Goal: Task Accomplishment & Management: Complete application form

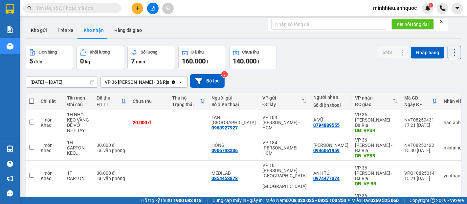
click at [73, 8] on input "text" at bounding box center [75, 8] width 78 height 7
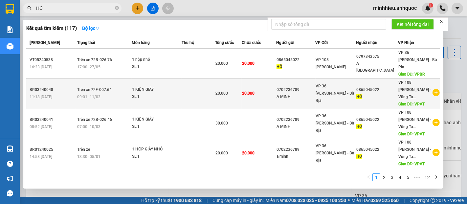
type input "HỔ"
click at [307, 86] on div "0702236789" at bounding box center [296, 89] width 38 height 7
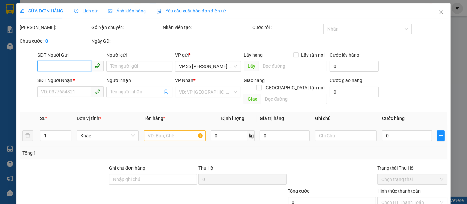
type input "0702236789"
type input "A MINH"
type input "0865045022"
type input "HỔ"
type input "VPVT"
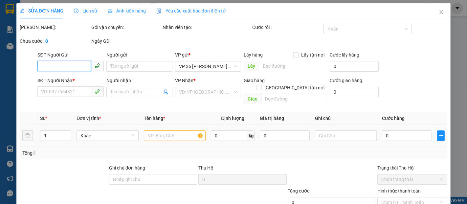
type input "20.000"
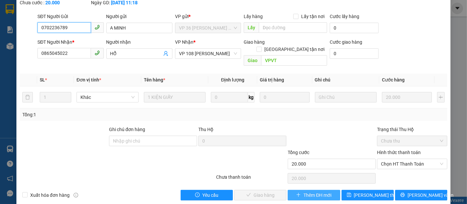
scroll to position [49, 0]
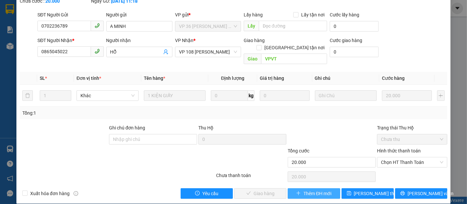
click at [315, 190] on span "Thêm ĐH mới" at bounding box center [317, 193] width 28 height 7
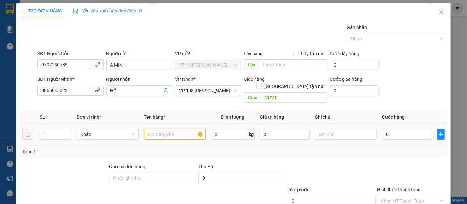
click at [156, 129] on input "text" at bounding box center [175, 134] width 62 height 11
type input "1K CARTON DẸP DÀI"
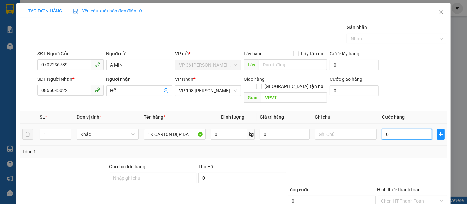
click at [382, 129] on input "0" at bounding box center [407, 134] width 50 height 11
type input "3"
type input "30"
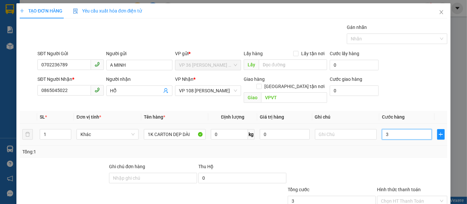
type input "30"
type input "300"
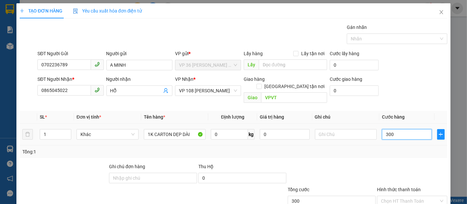
type input "3.000"
type input "30.000"
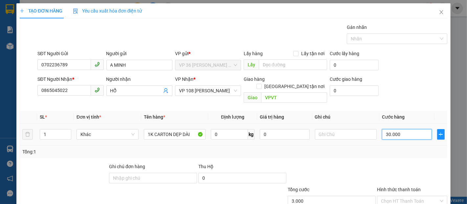
type input "30.000"
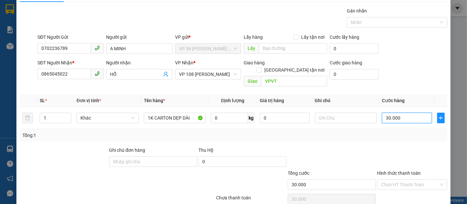
scroll to position [38, 0]
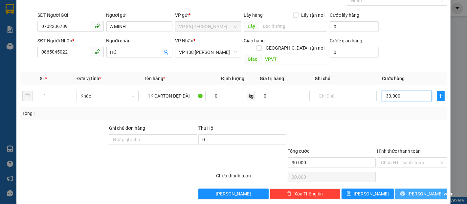
type input "30.000"
click at [418, 190] on span "[PERSON_NAME] và In" at bounding box center [431, 193] width 46 height 7
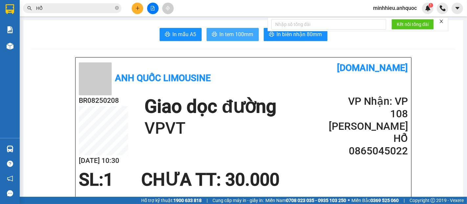
click at [229, 29] on button "In tem 100mm" at bounding box center [233, 34] width 52 height 13
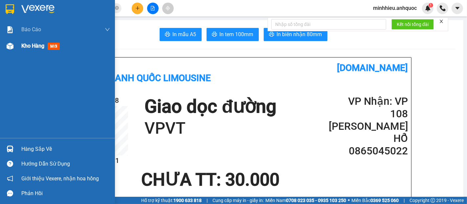
click at [19, 47] on div "Kho hàng mới" at bounding box center [57, 46] width 115 height 16
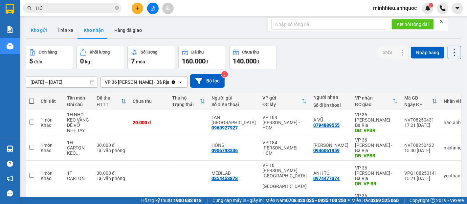
click at [41, 32] on button "Kho gửi" at bounding box center [39, 30] width 27 height 16
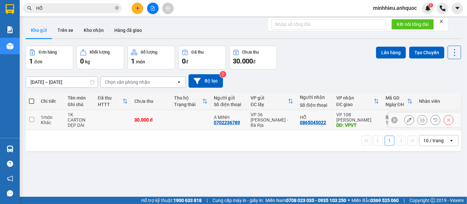
click at [175, 122] on td at bounding box center [191, 120] width 40 height 20
checkbox input "true"
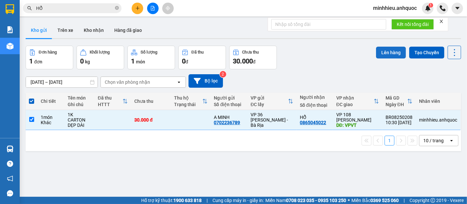
click at [389, 50] on button "Lên hàng" at bounding box center [391, 53] width 30 height 12
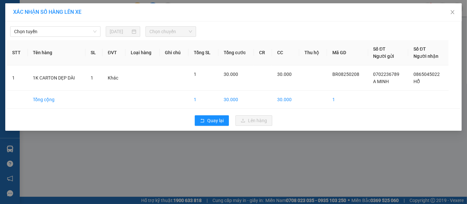
drag, startPoint x: 50, startPoint y: 30, endPoint x: 47, endPoint y: 37, distance: 7.0
click at [50, 30] on span "Chọn tuyến" at bounding box center [55, 32] width 82 height 10
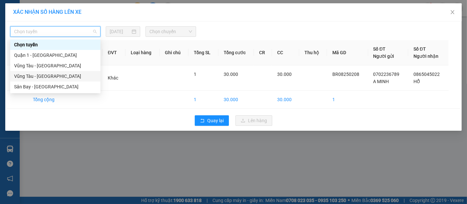
click at [39, 75] on div "Vũng Tàu - [GEOGRAPHIC_DATA]" at bounding box center [55, 76] width 82 height 7
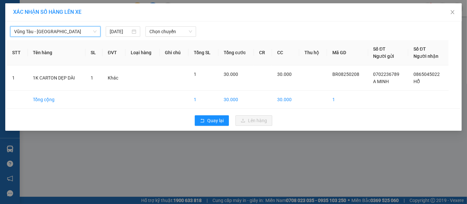
click at [53, 32] on span "Vũng Tàu - [GEOGRAPHIC_DATA]" at bounding box center [55, 32] width 82 height 10
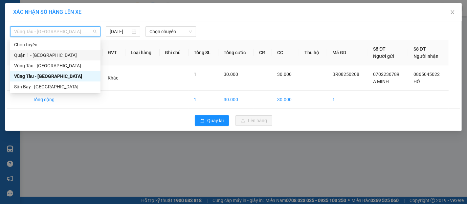
click at [49, 54] on div "Quận 1 - [GEOGRAPHIC_DATA]" at bounding box center [55, 55] width 82 height 7
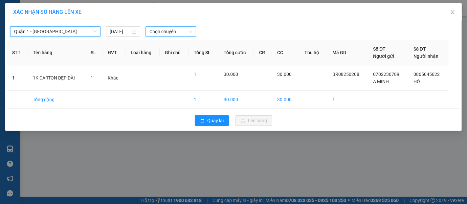
click at [173, 34] on span "Chọn chuyến" at bounding box center [170, 32] width 43 height 10
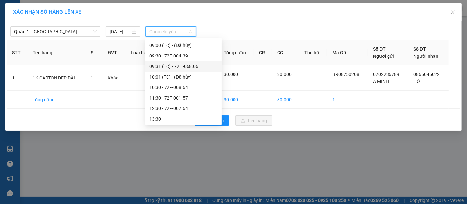
scroll to position [36, 0]
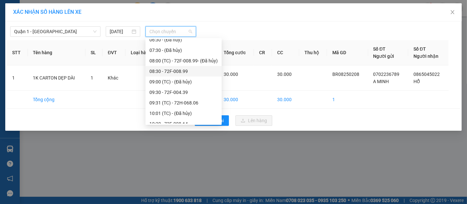
click at [185, 68] on div "08:30 - 72F-008.99" at bounding box center [183, 71] width 68 height 7
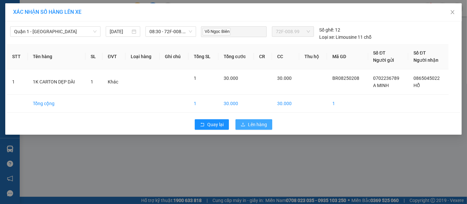
drag, startPoint x: 250, startPoint y: 125, endPoint x: 119, endPoint y: 118, distance: 131.3
click at [249, 125] on span "Lên hàng" at bounding box center [257, 124] width 19 height 7
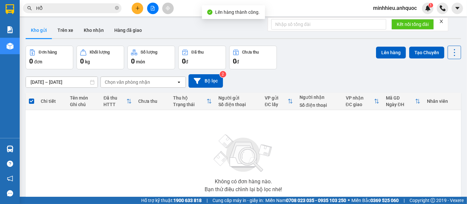
drag, startPoint x: 69, startPoint y: 34, endPoint x: 0, endPoint y: 73, distance: 79.6
click at [69, 35] on button "Trên xe" at bounding box center [65, 30] width 26 height 16
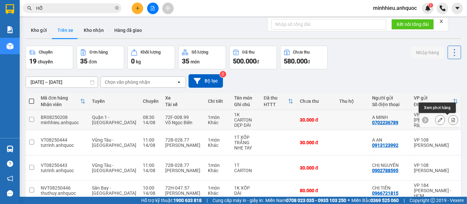
click at [449, 122] on button at bounding box center [453, 119] width 9 height 11
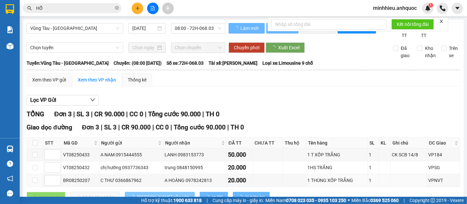
scroll to position [18, 0]
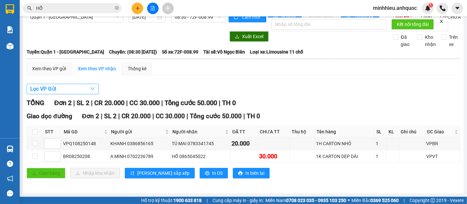
drag, startPoint x: 66, startPoint y: 90, endPoint x: 54, endPoint y: 116, distance: 28.5
click at [66, 92] on button "Lọc VP Gửi" at bounding box center [63, 89] width 72 height 11
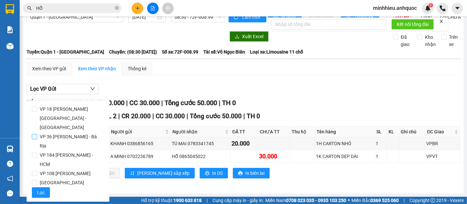
click at [54, 132] on span "VP 36 [PERSON_NAME] - Bà Rịa" at bounding box center [70, 141] width 67 height 18
click at [37, 134] on input "VP 36 [PERSON_NAME] - Bà Rịa" at bounding box center [34, 136] width 5 height 5
checkbox input "true"
drag, startPoint x: 39, startPoint y: 186, endPoint x: 185, endPoint y: 194, distance: 146.4
click at [39, 189] on span "Lọc" at bounding box center [41, 192] width 8 height 7
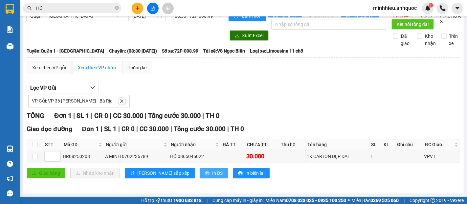
click at [212, 176] on span "In DS" at bounding box center [217, 172] width 11 height 7
click at [138, 9] on icon "plus" at bounding box center [137, 8] width 5 height 5
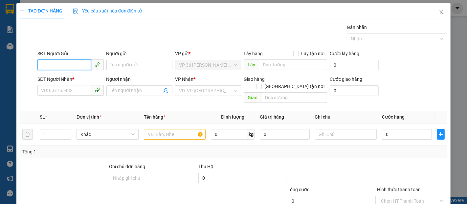
click at [69, 65] on input "SĐT Người Gửi" at bounding box center [63, 64] width 53 height 11
type input "0396889664"
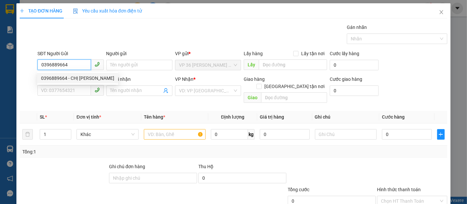
click at [60, 76] on div "0396889664 - CHỊ [PERSON_NAME]" at bounding box center [77, 78] width 73 height 7
type input "CHỊ [PERSON_NAME]"
type input "0902719764"
type input "CHỊ [PERSON_NAME]"
type input "VP184"
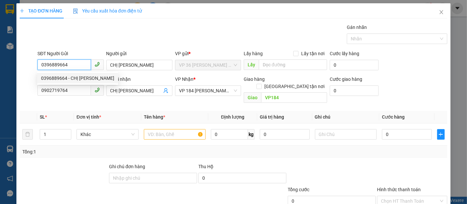
type input "20.000"
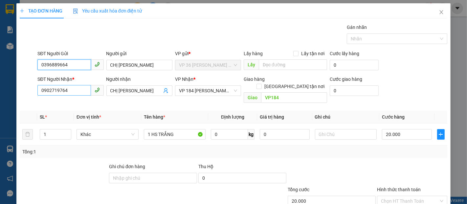
type input "0396889664"
click at [73, 91] on input "0902719764" at bounding box center [63, 90] width 53 height 11
click at [58, 92] on input "0985963083" at bounding box center [63, 90] width 53 height 11
type input "0985968083"
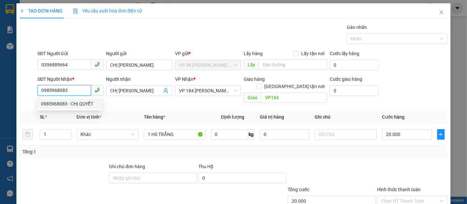
click at [93, 101] on div "0985968083 - CHỊ QUYẾT" at bounding box center [69, 103] width 57 height 7
type input "CHỊ QUYẾT"
type input "VP SG"
type input "TM 21/5 VP184 NHƯ"
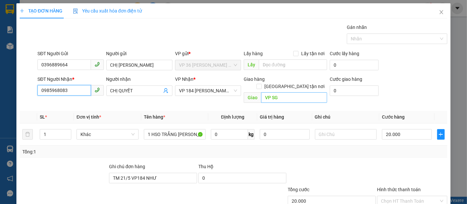
type input "0985968083"
click at [292, 94] on input "VP SG" at bounding box center [294, 97] width 66 height 11
type input "VPNVT"
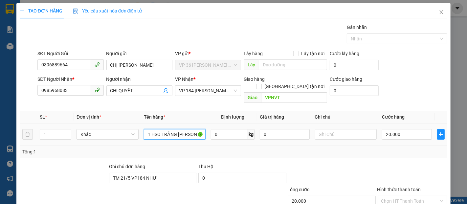
drag, startPoint x: 146, startPoint y: 128, endPoint x: 219, endPoint y: 132, distance: 73.4
click at [219, 132] on tr "1 Khác 1 HSO TRẮNG QUẤN KEO 0 kg 0 20.000" at bounding box center [234, 134] width 428 height 22
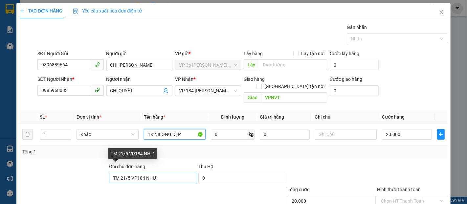
type input "1K NILONG DẸP"
click at [154, 173] on input "TM 21/5 VP184 NHƯ" at bounding box center [153, 178] width 88 height 11
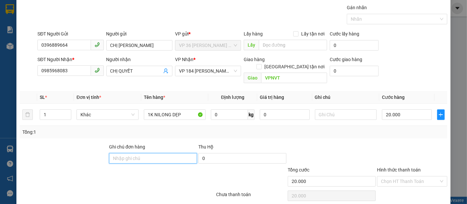
scroll to position [38, 0]
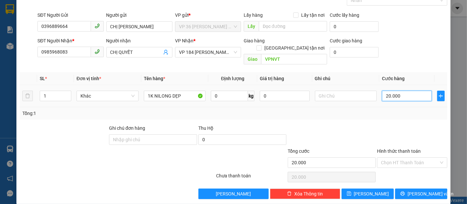
click at [401, 91] on input "20.000" at bounding box center [407, 96] width 50 height 11
type input "3"
type input "30"
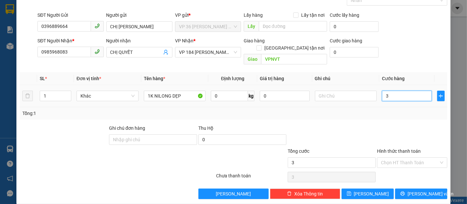
type input "30"
type input "300"
type input "3.000"
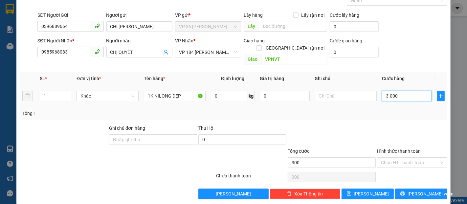
type input "3.000"
type input "30.000"
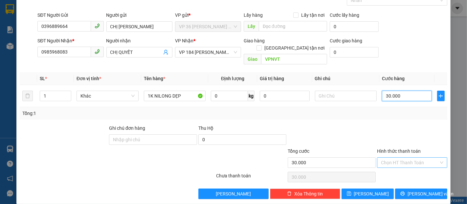
type input "30.000"
click at [407, 158] on input "Hình thức thanh toán" at bounding box center [410, 163] width 58 height 10
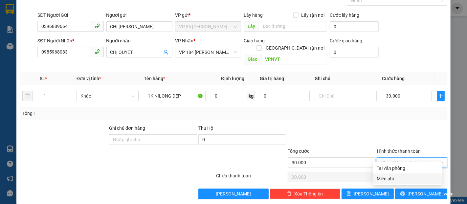
click at [380, 169] on div "Tại văn phòng" at bounding box center [407, 168] width 61 height 7
type input "0"
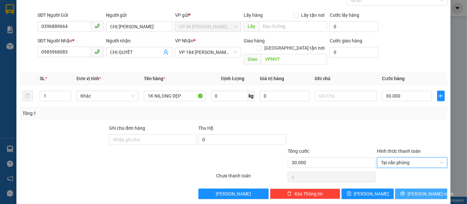
click at [406, 189] on button "[PERSON_NAME] và In" at bounding box center [421, 194] width 52 height 11
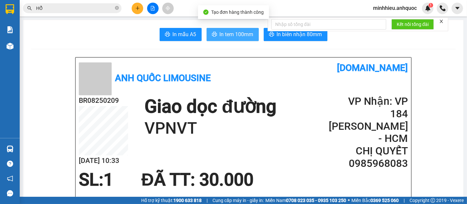
drag, startPoint x: 244, startPoint y: 38, endPoint x: 239, endPoint y: 39, distance: 5.2
click at [242, 39] on button "In tem 100mm" at bounding box center [233, 34] width 52 height 13
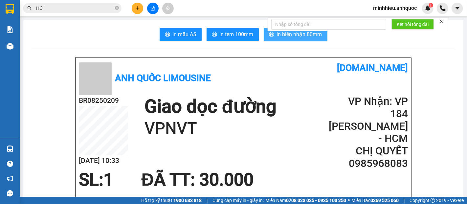
click at [277, 36] on span "In biên nhận 80mm" at bounding box center [299, 34] width 45 height 8
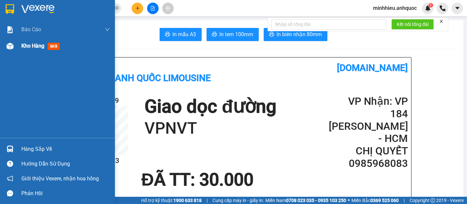
click at [26, 48] on span "Kho hàng" at bounding box center [32, 46] width 23 height 6
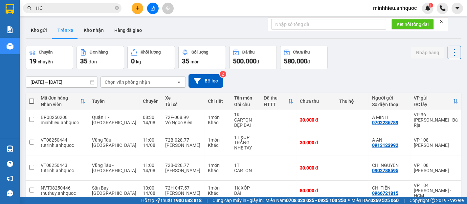
click at [134, 8] on button at bounding box center [137, 8] width 11 height 11
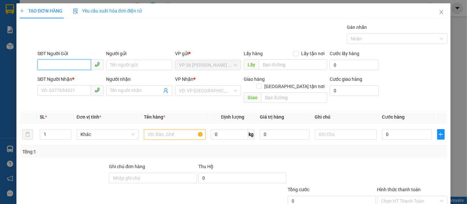
click at [74, 67] on input "SĐT Người Gửi" at bounding box center [63, 64] width 53 height 11
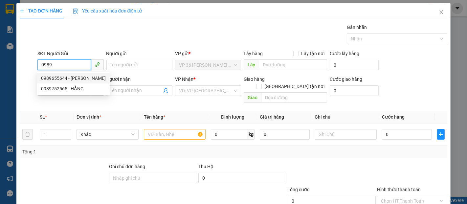
click at [61, 77] on div "0989655644 - [PERSON_NAME]" at bounding box center [73, 78] width 65 height 7
type input "0989655644"
type input "HƯNG"
type input "0854453878"
type input "MEDILAB"
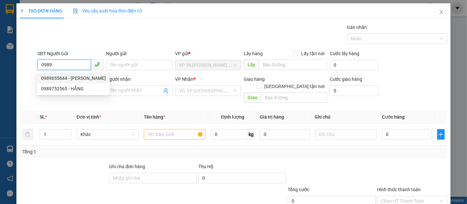
type input "VPQ1"
type input "20.000"
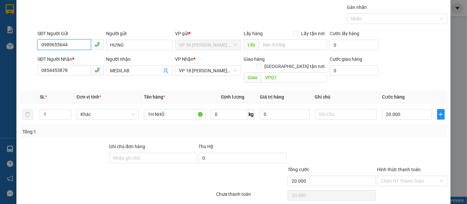
scroll to position [38, 0]
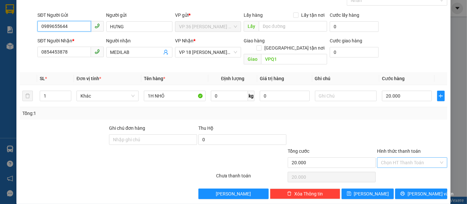
type input "0989655644"
click at [393, 158] on input "Hình thức thanh toán" at bounding box center [410, 163] width 58 height 10
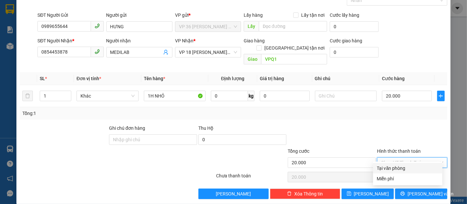
drag, startPoint x: 397, startPoint y: 167, endPoint x: 467, endPoint y: 189, distance: 73.2
click at [398, 167] on div "Tại văn phòng" at bounding box center [407, 168] width 61 height 7
type input "0"
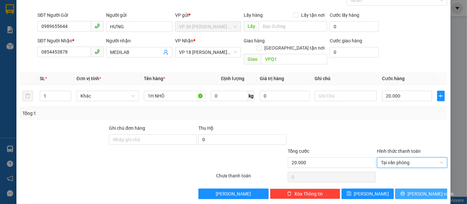
click at [420, 190] on span "[PERSON_NAME] và In" at bounding box center [431, 193] width 46 height 7
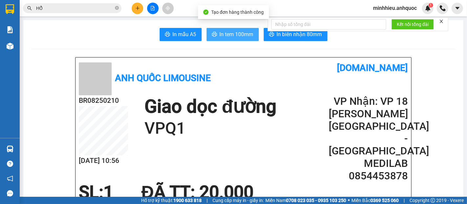
click at [231, 36] on span "In tem 100mm" at bounding box center [237, 34] width 34 height 8
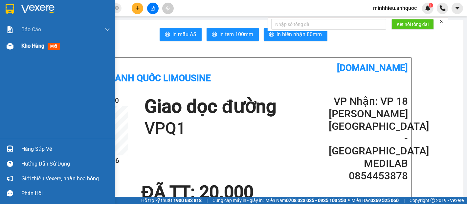
click at [9, 49] on img at bounding box center [10, 46] width 7 height 7
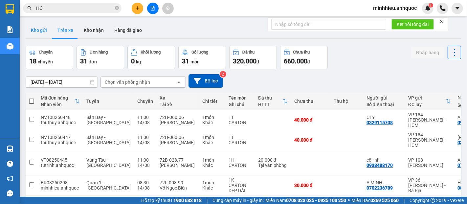
click at [35, 32] on button "Kho gửi" at bounding box center [39, 30] width 27 height 16
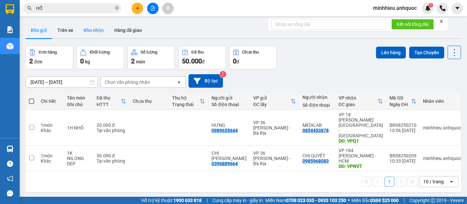
click at [97, 31] on button "Kho nhận" at bounding box center [93, 30] width 31 height 16
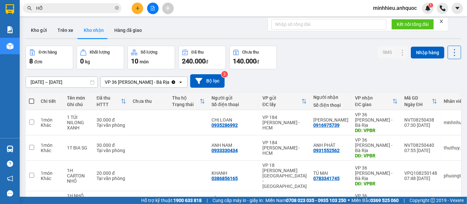
click at [138, 9] on icon "plus" at bounding box center [137, 8] width 5 height 5
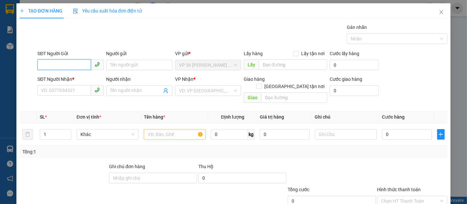
click at [84, 66] on input "SĐT Người Gửi" at bounding box center [63, 64] width 53 height 11
click at [61, 77] on div "0366867962 - C THƯ" at bounding box center [69, 78] width 57 height 7
type input "0366867962"
type input "C THƯ"
type input "0978242813"
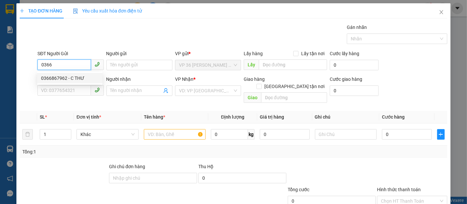
type input "A HOÀNG"
type input "VPNVT"
type input "20.000"
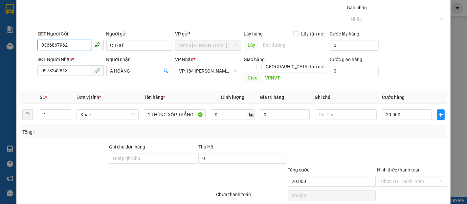
scroll to position [38, 0]
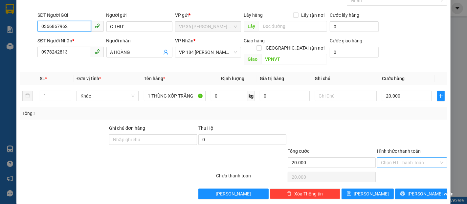
type input "0366867962"
click at [414, 158] on input "Hình thức thanh toán" at bounding box center [410, 163] width 58 height 10
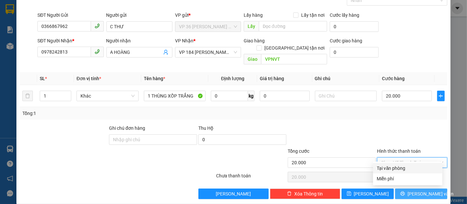
drag, startPoint x: 407, startPoint y: 167, endPoint x: 414, endPoint y: 181, distance: 15.6
click at [407, 168] on div "Tại văn phòng" at bounding box center [407, 168] width 61 height 7
type input "0"
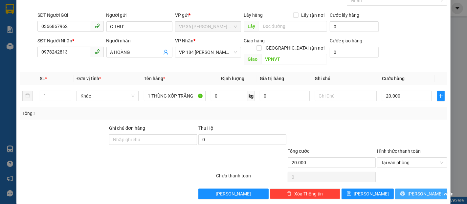
click at [414, 190] on span "[PERSON_NAME] và In" at bounding box center [431, 193] width 46 height 7
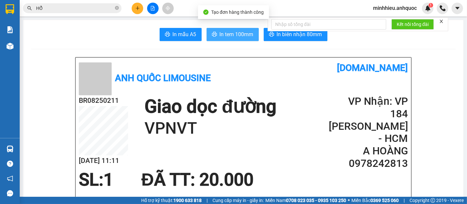
click at [230, 32] on span "In tem 100mm" at bounding box center [237, 34] width 34 height 8
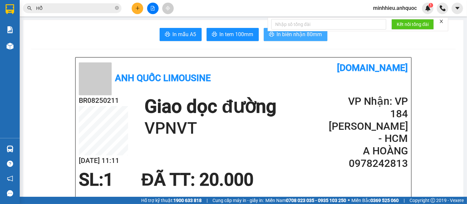
click at [270, 34] on icon "printer" at bounding box center [271, 34] width 5 height 5
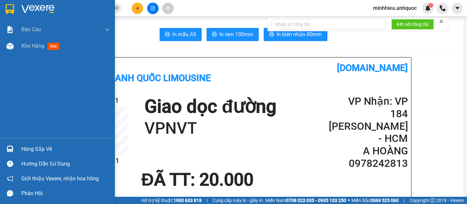
click at [35, 49] on span "Kho hàng" at bounding box center [32, 46] width 23 height 6
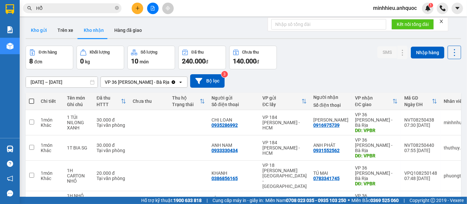
click at [34, 27] on button "Kho gửi" at bounding box center [39, 30] width 27 height 16
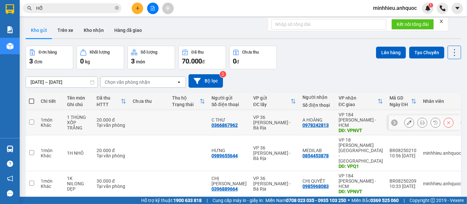
click at [193, 123] on td at bounding box center [188, 122] width 39 height 25
checkbox input "true"
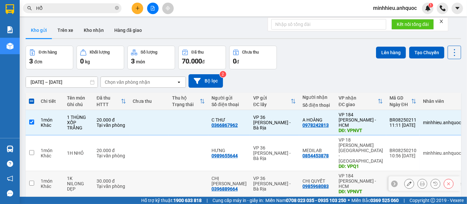
click at [183, 171] on td at bounding box center [188, 183] width 39 height 25
checkbox input "true"
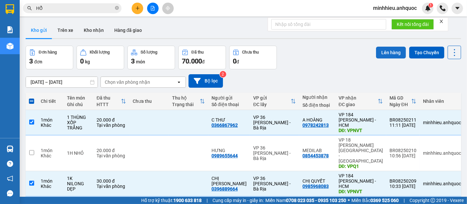
click at [380, 56] on button "Lên hàng" at bounding box center [391, 53] width 30 height 12
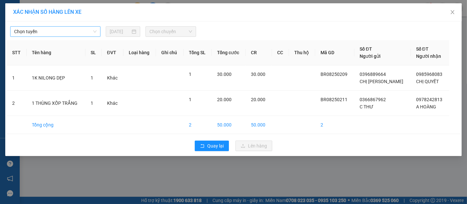
click at [56, 32] on span "Chọn tuyến" at bounding box center [55, 32] width 82 height 10
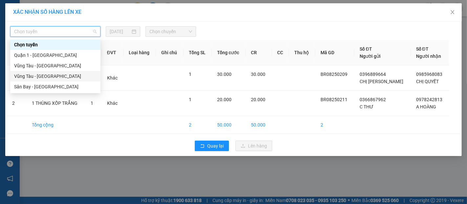
click at [25, 74] on div "Vũng Tàu - [GEOGRAPHIC_DATA]" at bounding box center [55, 76] width 82 height 7
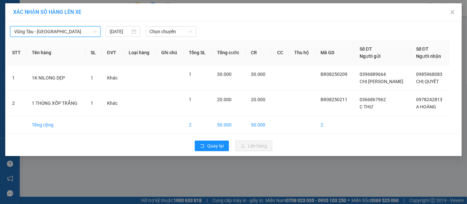
click at [160, 32] on span "Chọn chuyến" at bounding box center [170, 32] width 43 height 10
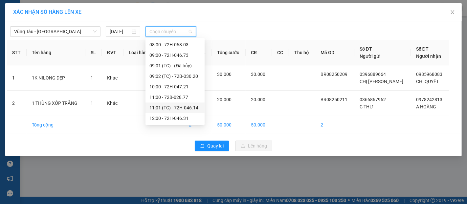
scroll to position [146, 0]
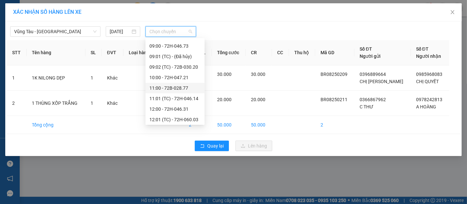
click at [178, 86] on div "11:00 - 72B-028.77" at bounding box center [174, 87] width 51 height 7
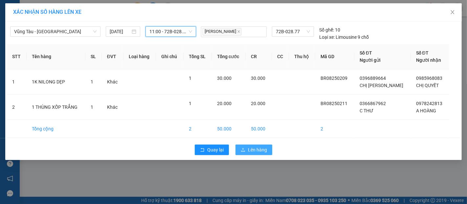
click at [258, 145] on button "Lên hàng" at bounding box center [253, 150] width 37 height 11
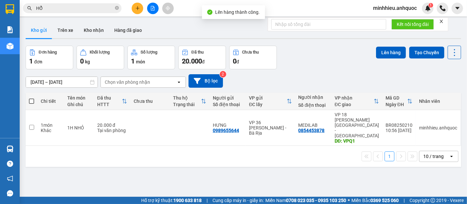
drag, startPoint x: 69, startPoint y: 33, endPoint x: 63, endPoint y: 52, distance: 19.5
click at [68, 35] on button "Trên xe" at bounding box center [65, 30] width 26 height 16
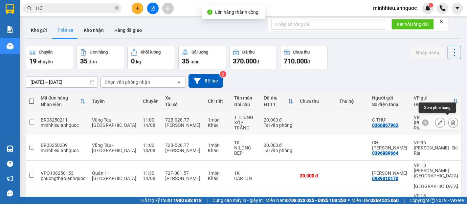
click at [449, 118] on button at bounding box center [453, 122] width 9 height 11
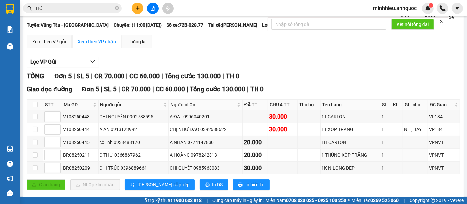
scroll to position [56, 0]
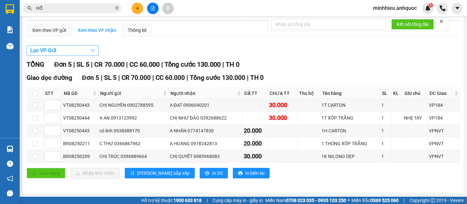
drag, startPoint x: 66, startPoint y: 50, endPoint x: 37, endPoint y: 56, distance: 29.5
click at [66, 51] on button "Lọc VP Gửi" at bounding box center [63, 50] width 72 height 11
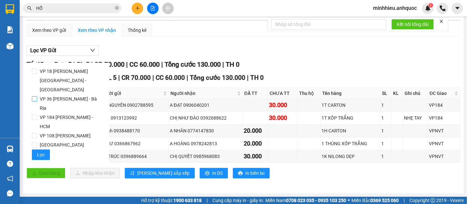
click at [50, 94] on span "VP 36 [PERSON_NAME] - Bà Rịa" at bounding box center [70, 103] width 67 height 18
click at [37, 96] on input "VP 36 [PERSON_NAME] - Bà Rịa" at bounding box center [34, 98] width 5 height 5
checkbox input "true"
drag, startPoint x: 39, startPoint y: 142, endPoint x: 159, endPoint y: 163, distance: 121.7
click at [39, 151] on span "Lọc" at bounding box center [41, 154] width 8 height 7
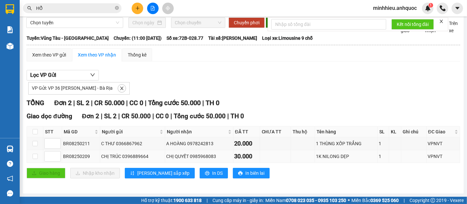
scroll to position [32, 0]
drag, startPoint x: 183, startPoint y: 172, endPoint x: 180, endPoint y: 169, distance: 4.4
click at [200, 172] on button "In DS" at bounding box center [214, 173] width 28 height 11
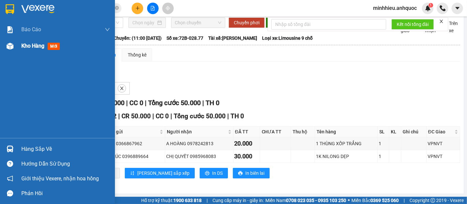
click at [27, 46] on span "Kho hàng" at bounding box center [32, 46] width 23 height 6
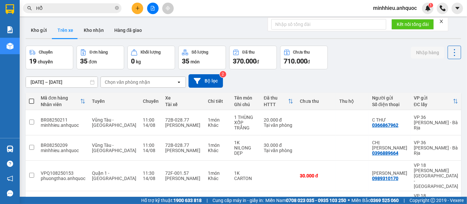
drag, startPoint x: 43, startPoint y: 30, endPoint x: 73, endPoint y: 89, distance: 66.4
click at [43, 30] on button "Kho gửi" at bounding box center [39, 30] width 27 height 16
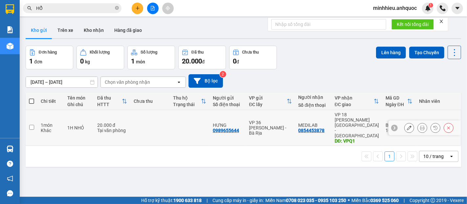
drag, startPoint x: 192, startPoint y: 118, endPoint x: 342, endPoint y: 70, distance: 156.9
click at [193, 120] on td at bounding box center [190, 128] width 40 height 36
checkbox input "true"
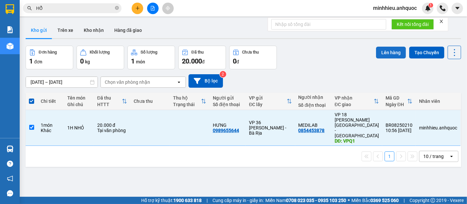
click at [378, 47] on button "Lên hàng" at bounding box center [391, 53] width 30 height 12
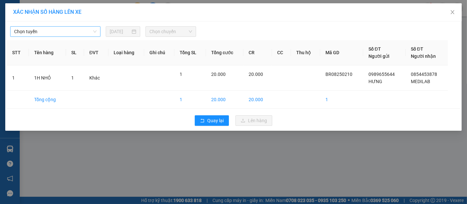
drag, startPoint x: 65, startPoint y: 25, endPoint x: 45, endPoint y: 32, distance: 21.1
click at [66, 28] on div "Chọn tuyến [DATE] Chọn chuyến" at bounding box center [233, 30] width 453 height 14
click at [49, 27] on span "Chọn tuyến" at bounding box center [55, 32] width 82 height 10
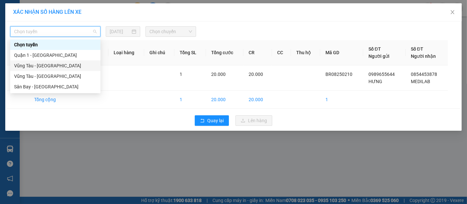
drag, startPoint x: 42, startPoint y: 65, endPoint x: 166, endPoint y: 33, distance: 127.3
click at [42, 65] on div "Vũng Tàu - [GEOGRAPHIC_DATA]" at bounding box center [55, 65] width 82 height 7
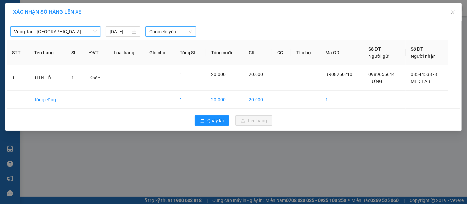
click at [166, 32] on span "Chọn chuyến" at bounding box center [170, 32] width 43 height 10
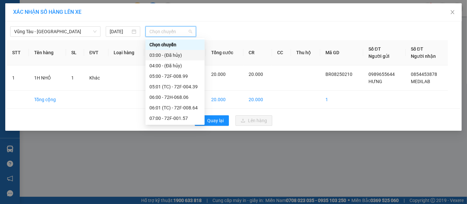
scroll to position [73, 0]
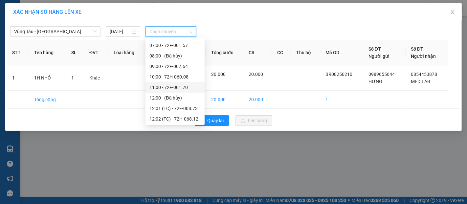
click at [164, 90] on div "11:00 - 72F-001.70" at bounding box center [174, 87] width 51 height 7
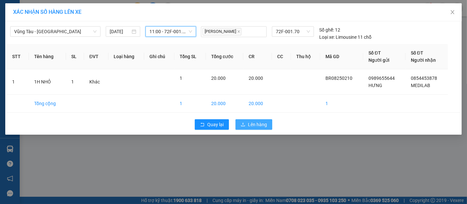
click at [247, 123] on button "Lên hàng" at bounding box center [253, 124] width 37 height 11
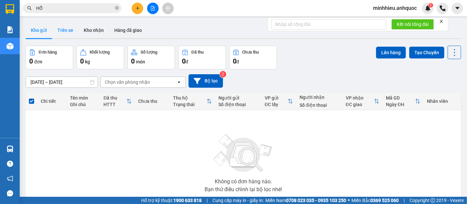
click at [63, 31] on button "Trên xe" at bounding box center [65, 30] width 26 height 16
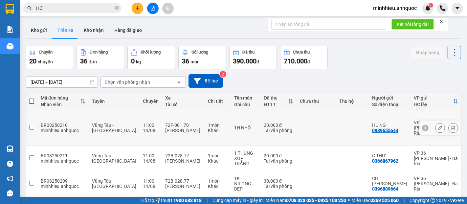
click at [451, 125] on icon at bounding box center [453, 127] width 5 height 5
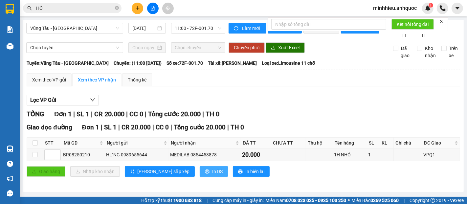
drag, startPoint x: 197, startPoint y: 178, endPoint x: 191, endPoint y: 179, distance: 6.6
click at [200, 177] on button "In DS" at bounding box center [214, 171] width 28 height 11
click at [134, 7] on button at bounding box center [137, 8] width 11 height 11
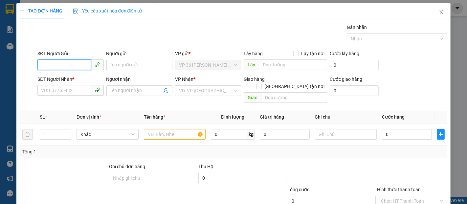
click at [80, 68] on input "SĐT Người Gửi" at bounding box center [63, 64] width 53 height 11
click at [64, 78] on div "0347284567 - [PERSON_NAME]" at bounding box center [73, 78] width 65 height 7
type input "0347284567"
type input "[PERSON_NAME]"
type input "0347284567"
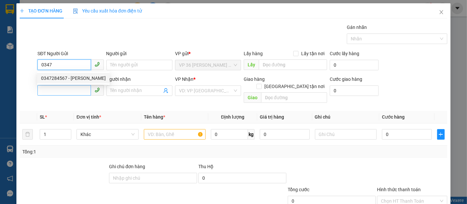
type input "[PERSON_NAME]"
type input "VPQ1"
type input "SCB [DATE]11:08 -VPQ1 THẢO"
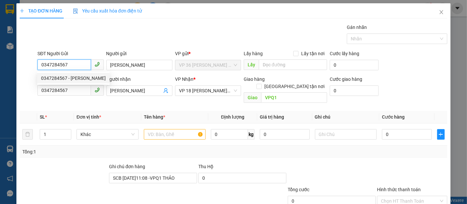
type input "20.000"
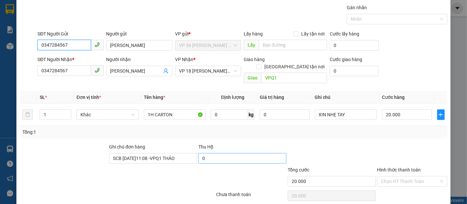
scroll to position [38, 0]
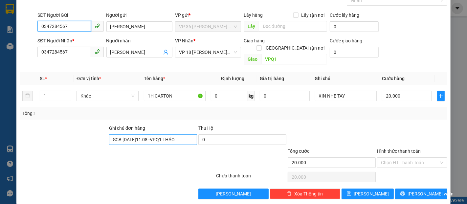
type input "0347284567"
click at [176, 134] on input "SCB [DATE]11:08 -VPQ1 THẢO" at bounding box center [153, 139] width 88 height 11
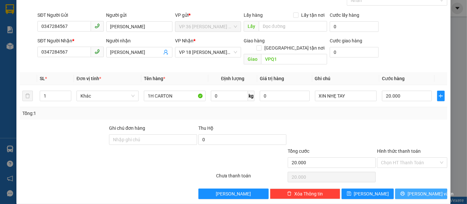
click at [411, 190] on span "[PERSON_NAME] và In" at bounding box center [431, 193] width 46 height 7
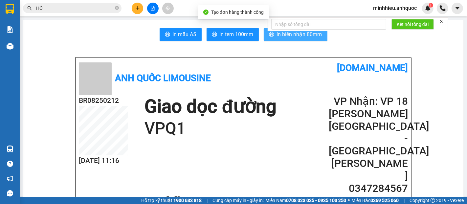
click at [272, 34] on button "In biên nhận 80mm" at bounding box center [296, 34] width 64 height 13
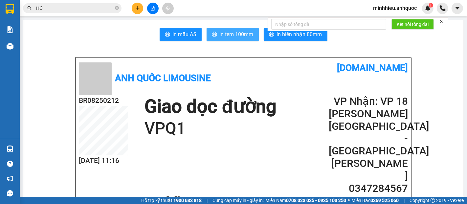
click at [238, 36] on span "In tem 100mm" at bounding box center [237, 34] width 34 height 8
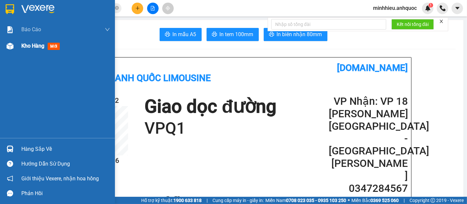
click at [13, 44] on div at bounding box center [9, 45] width 11 height 11
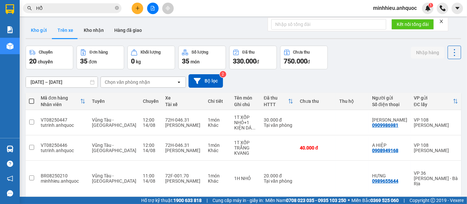
click at [34, 33] on button "Kho gửi" at bounding box center [39, 30] width 27 height 16
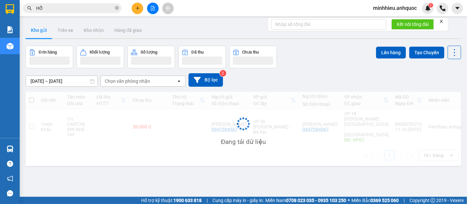
click at [175, 126] on td at bounding box center [188, 127] width 39 height 36
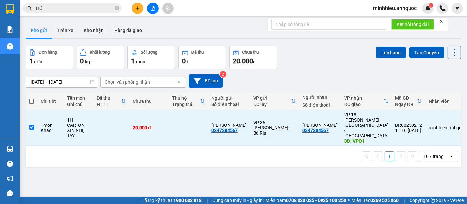
checkbox input "true"
click at [394, 49] on button "Lên hàng" at bounding box center [391, 53] width 30 height 12
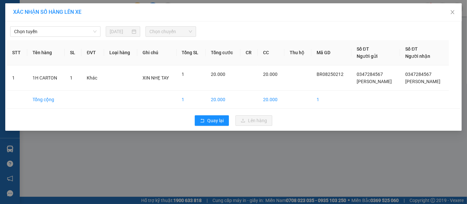
click at [81, 26] on div "Chọn tuyến [DATE] Chọn chuyến" at bounding box center [233, 30] width 453 height 14
click at [73, 34] on span "Chọn tuyến" at bounding box center [55, 32] width 82 height 10
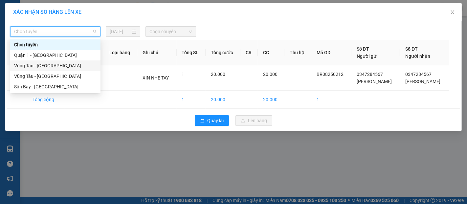
click at [53, 68] on div "Vũng Tàu - [GEOGRAPHIC_DATA]" at bounding box center [55, 65] width 82 height 7
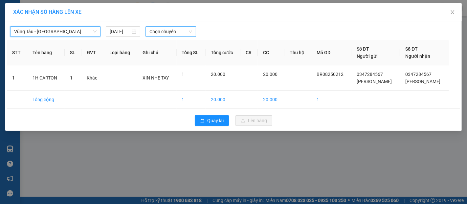
click at [163, 28] on span "Chọn chuyến" at bounding box center [170, 32] width 43 height 10
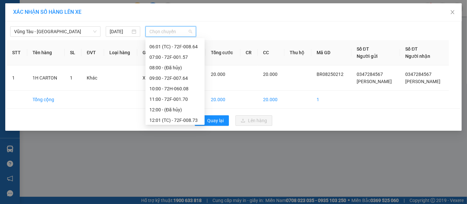
scroll to position [73, 0]
click at [166, 84] on div "11:00 - 72F-001.70" at bounding box center [174, 87] width 51 height 7
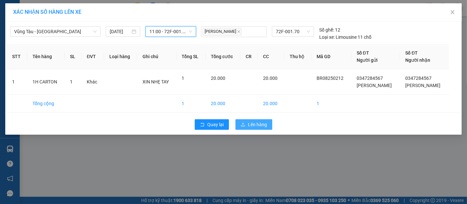
click at [250, 128] on button "Lên hàng" at bounding box center [253, 124] width 37 height 11
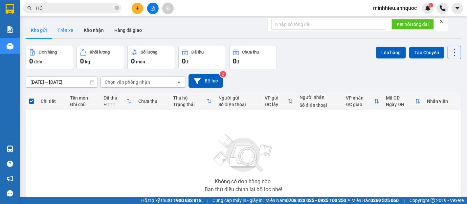
click at [59, 26] on button "Trên xe" at bounding box center [65, 30] width 26 height 16
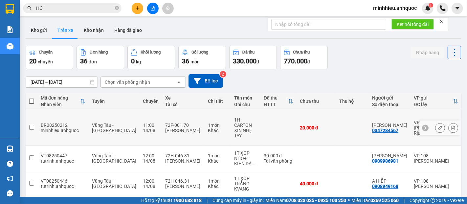
click at [451, 125] on icon at bounding box center [453, 127] width 5 height 5
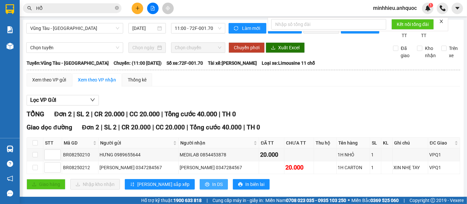
click at [212, 188] on span "In DS" at bounding box center [217, 184] width 11 height 7
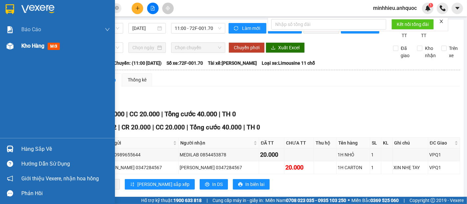
click at [34, 46] on span "Kho hàng" at bounding box center [32, 46] width 23 height 6
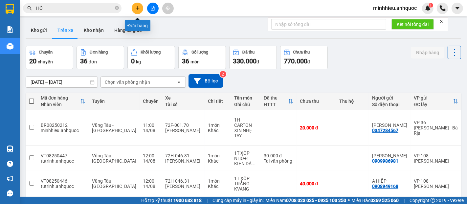
click at [137, 9] on icon "plus" at bounding box center [137, 8] width 5 height 5
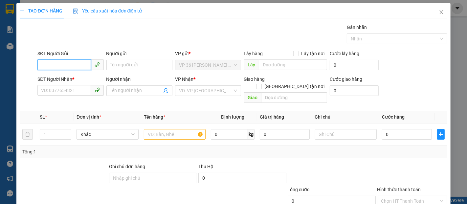
click at [61, 68] on input "SĐT Người Gửi" at bounding box center [63, 64] width 53 height 11
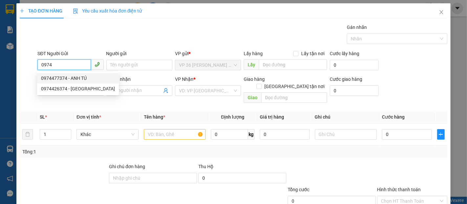
click at [73, 80] on div "0974477374 - ANH TÚ" at bounding box center [78, 78] width 74 height 7
type input "0974477374"
type input "ANH TÚ"
type input "0899265999"
type input "[PERSON_NAME]"
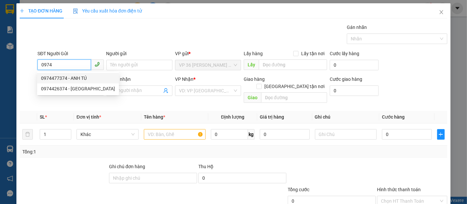
type input "VPQ1"
type input "TM 13/8 THANH"
type input "20.000"
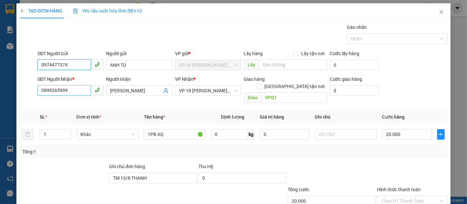
type input "0974477374"
click at [78, 91] on input "0899265999" at bounding box center [63, 90] width 53 height 11
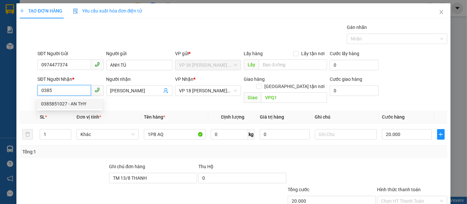
click at [65, 92] on input "0385" at bounding box center [63, 90] width 53 height 11
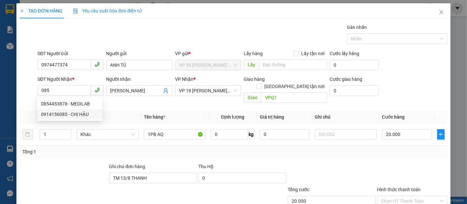
click at [389, 60] on div "SĐT Người Gửi 0974477374 Người gửi ANH TÚ VP gửi * VP 36 [PERSON_NAME] - Bà Rịa…" at bounding box center [242, 61] width 413 height 23
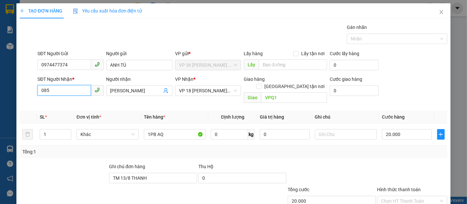
click at [69, 90] on input "085" at bounding box center [63, 90] width 53 height 11
click at [75, 104] on div "0984349325 - A KIẾM" at bounding box center [69, 103] width 57 height 7
type input "0984349325"
type input "A KIẾM"
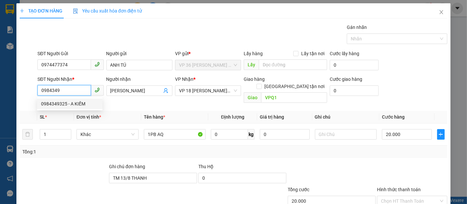
type input "TM TẠI VPQ1 6/8 THẢO"
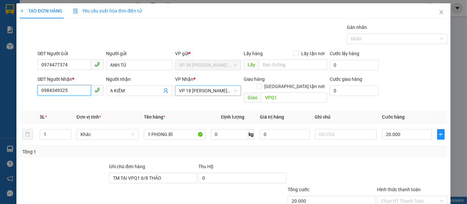
click at [206, 91] on span "VP 18 [PERSON_NAME][GEOGRAPHIC_DATA] - [GEOGRAPHIC_DATA]" at bounding box center [208, 91] width 58 height 10
type input "0984349325"
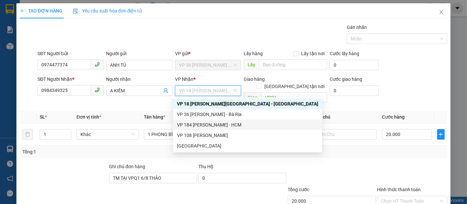
click at [189, 125] on div "VP 184 [PERSON_NAME] - HCM" at bounding box center [247, 124] width 141 height 7
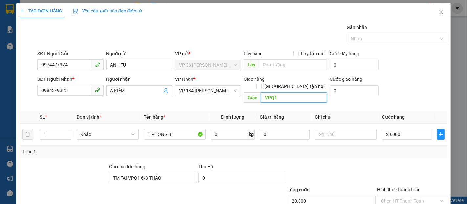
click at [278, 92] on input "VPQ1" at bounding box center [294, 97] width 66 height 11
type input "VP NVT"
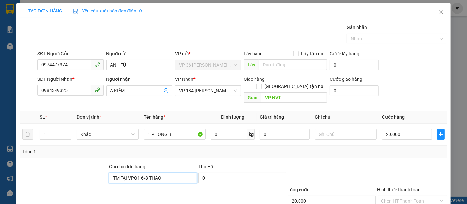
click at [178, 173] on input "TM TẠI VPQ1 6/8 THẢO" at bounding box center [153, 178] width 88 height 11
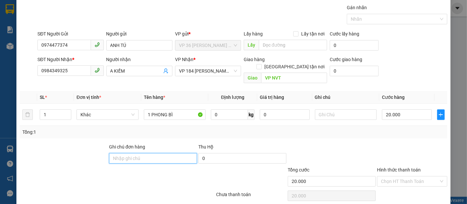
scroll to position [38, 0]
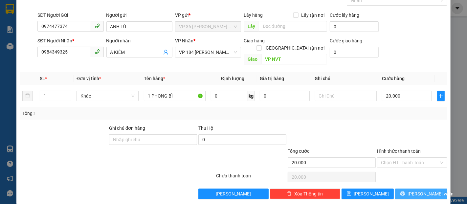
drag, startPoint x: 405, startPoint y: 185, endPoint x: 394, endPoint y: 180, distance: 11.8
click at [405, 191] on icon "printer" at bounding box center [402, 193] width 5 height 5
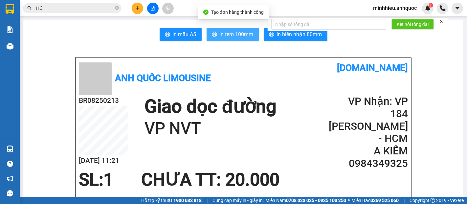
click at [235, 36] on span "In tem 100mm" at bounding box center [237, 34] width 34 height 8
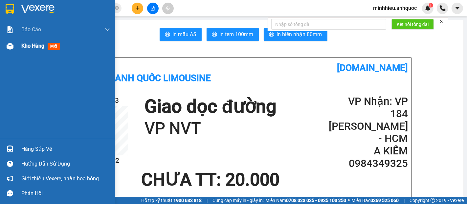
click at [32, 50] on div "Kho hàng mới" at bounding box center [65, 46] width 89 height 16
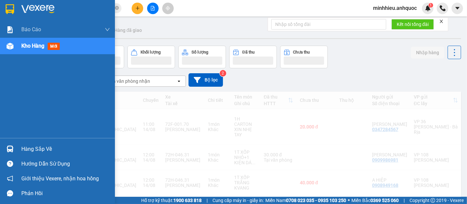
click at [31, 50] on div "Kho hàng mới" at bounding box center [41, 46] width 41 height 8
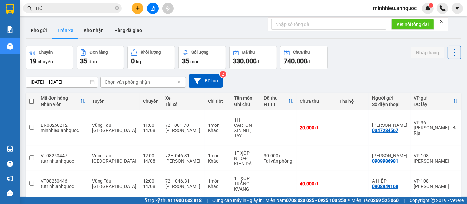
drag, startPoint x: 38, startPoint y: 33, endPoint x: 47, endPoint y: 67, distance: 34.9
click at [38, 33] on button "Kho gửi" at bounding box center [39, 30] width 27 height 16
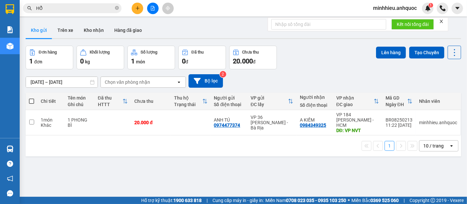
click at [120, 113] on td at bounding box center [113, 122] width 36 height 25
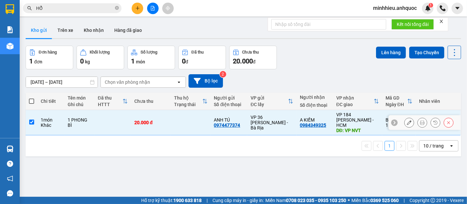
checkbox input "true"
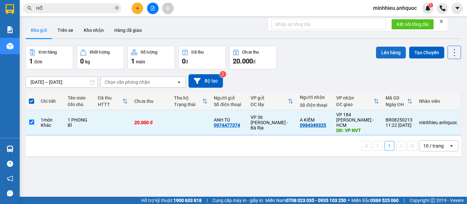
click at [380, 53] on button "Lên hàng" at bounding box center [391, 53] width 30 height 12
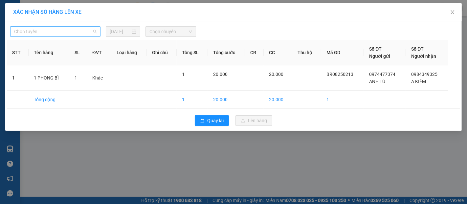
click at [84, 30] on span "Chọn tuyến" at bounding box center [55, 32] width 82 height 10
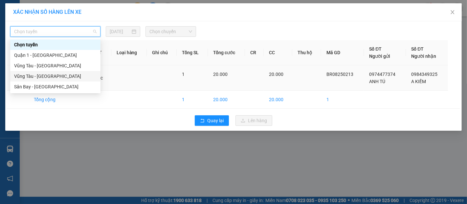
click at [48, 74] on div "Vũng Tàu - [GEOGRAPHIC_DATA]" at bounding box center [55, 76] width 82 height 7
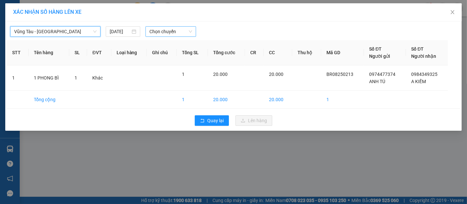
click at [156, 26] on div "Chọn chuyến" at bounding box center [171, 31] width 51 height 11
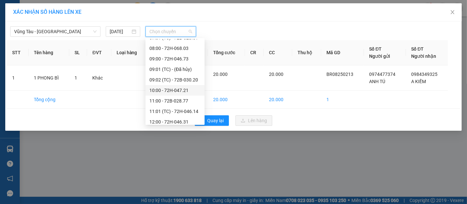
scroll to position [146, 0]
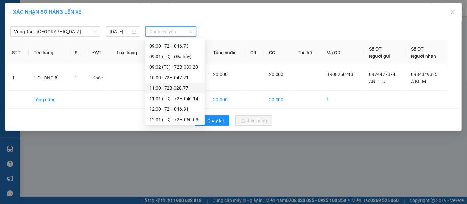
click at [165, 90] on div "11:00 - 72B-028.77" at bounding box center [174, 87] width 51 height 7
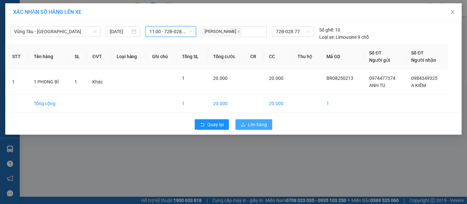
click at [247, 123] on button "Lên hàng" at bounding box center [253, 124] width 37 height 11
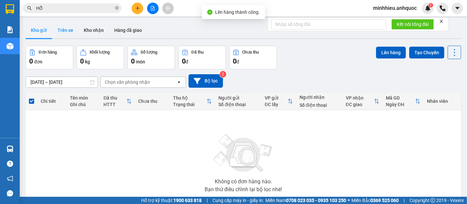
drag, startPoint x: 64, startPoint y: 27, endPoint x: 74, endPoint y: 45, distance: 20.6
click at [64, 27] on button "Trên xe" at bounding box center [65, 30] width 26 height 16
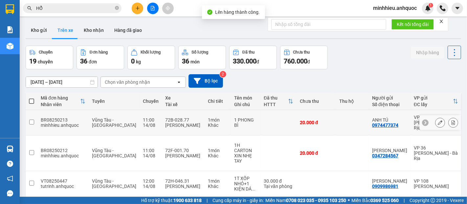
click at [451, 122] on icon at bounding box center [453, 122] width 5 height 5
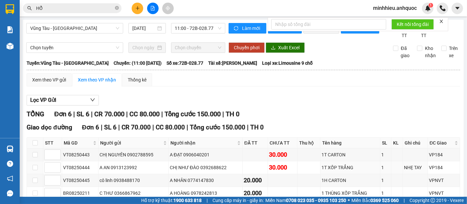
scroll to position [69, 0]
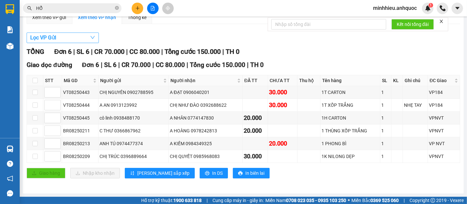
click at [58, 39] on button "Lọc VP Gửi" at bounding box center [63, 38] width 72 height 11
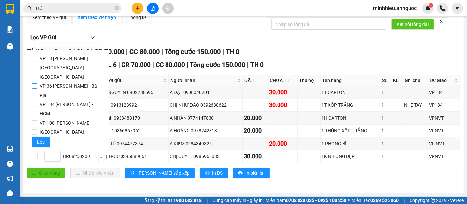
drag, startPoint x: 45, startPoint y: 76, endPoint x: 41, endPoint y: 144, distance: 68.1
click at [45, 81] on span "VP 36 [PERSON_NAME] - Bà Rịa" at bounding box center [70, 90] width 67 height 18
click at [37, 83] on input "VP 36 [PERSON_NAME] - Bà Rịa" at bounding box center [34, 85] width 5 height 5
checkbox input "true"
drag, startPoint x: 42, startPoint y: 131, endPoint x: 181, endPoint y: 156, distance: 141.3
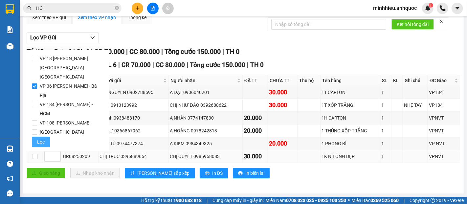
click at [42, 138] on span "Lọc" at bounding box center [41, 141] width 8 height 7
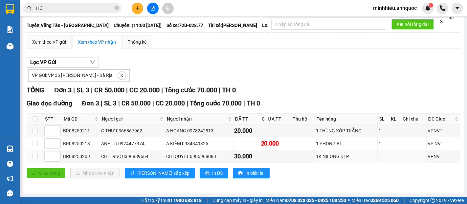
scroll to position [44, 0]
click at [200, 170] on button "In DS" at bounding box center [214, 173] width 28 height 11
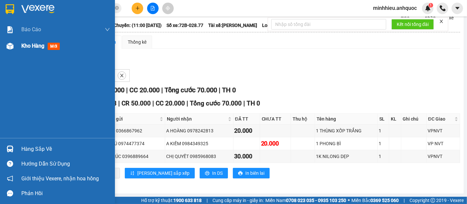
click at [36, 48] on span "Kho hàng" at bounding box center [32, 46] width 23 height 6
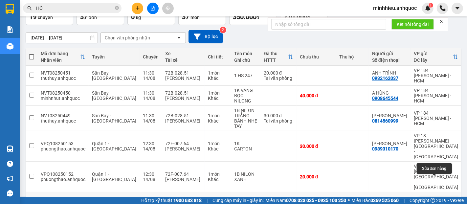
click at [438, 202] on icon at bounding box center [440, 204] width 5 height 5
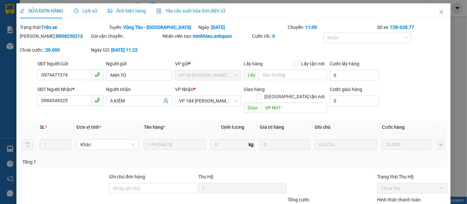
type input "0974477374"
type input "ANH TÚ"
type input "0984349325"
type input "A KIẾM"
type input "VP NVT"
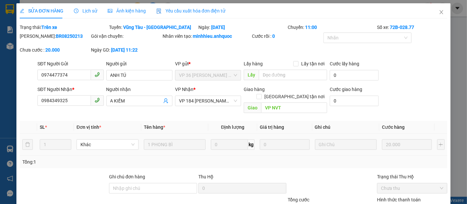
type input "20.000"
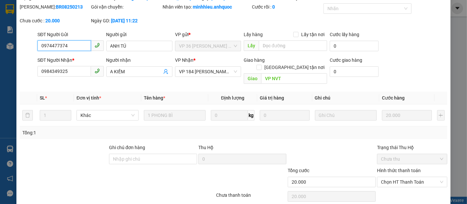
scroll to position [49, 0]
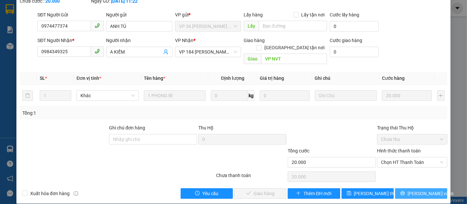
click at [406, 188] on button "[PERSON_NAME] và In" at bounding box center [421, 193] width 52 height 11
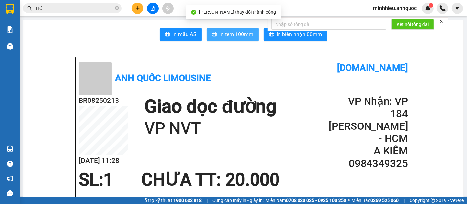
drag, startPoint x: 231, startPoint y: 36, endPoint x: 356, endPoint y: 121, distance: 151.0
click at [231, 36] on span "In tem 100mm" at bounding box center [237, 34] width 34 height 8
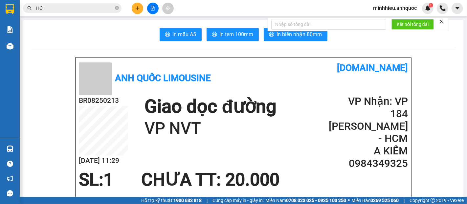
click at [115, 8] on icon "close-circle" at bounding box center [117, 8] width 4 height 4
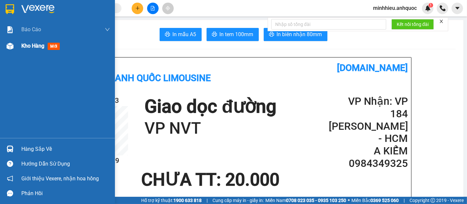
click at [33, 49] on span "Kho hàng" at bounding box center [32, 46] width 23 height 6
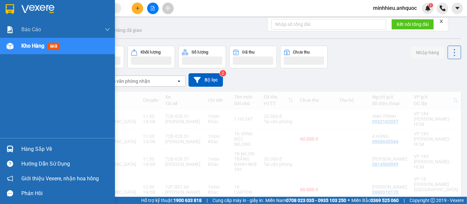
click at [31, 46] on span "Kho hàng" at bounding box center [32, 46] width 23 height 6
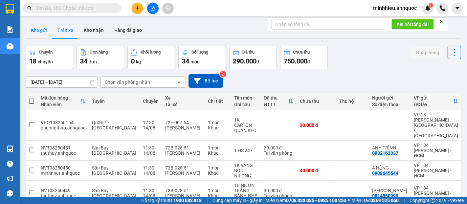
click at [34, 31] on button "Kho gửi" at bounding box center [39, 30] width 27 height 16
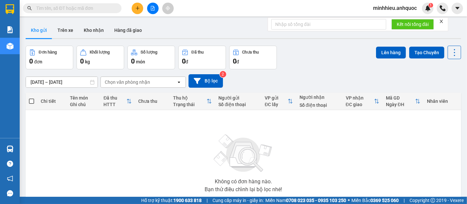
drag, startPoint x: 61, startPoint y: 30, endPoint x: 75, endPoint y: 42, distance: 18.1
click at [61, 31] on button "Trên xe" at bounding box center [65, 30] width 26 height 16
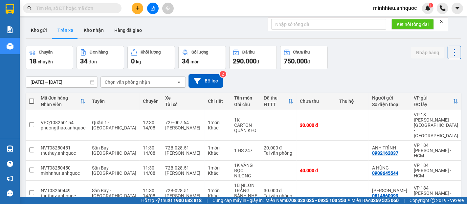
click at [135, 11] on button at bounding box center [137, 8] width 11 height 11
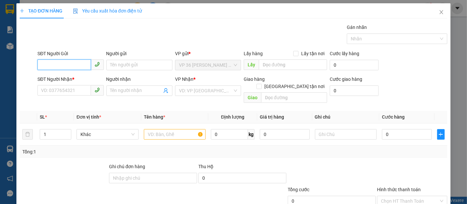
click at [65, 65] on input "SĐT Người Gửi" at bounding box center [63, 64] width 53 height 11
click at [62, 76] on div "0913784407 - [PERSON_NAME]" at bounding box center [73, 78] width 65 height 7
type input "0913784407"
type input "[PERSON_NAME]"
type input "0936487839"
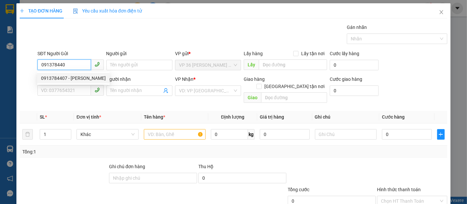
type input "A PHƯƠNG"
type input "VP NVT"
type input "30.000"
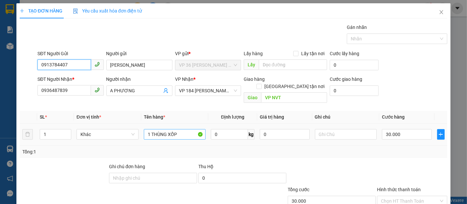
type input "0913784407"
drag, startPoint x: 180, startPoint y: 130, endPoint x: 144, endPoint y: 133, distance: 36.5
click at [144, 133] on div "1 THÙNG XỐP" at bounding box center [175, 134] width 62 height 13
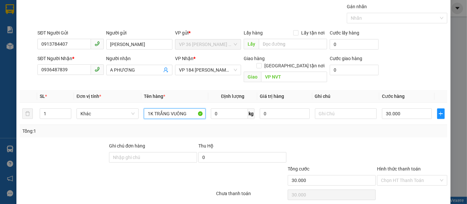
scroll to position [38, 0]
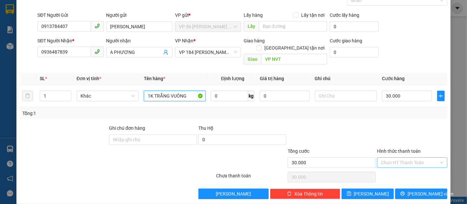
type input "1K TRẮNG VUÔNG"
click at [409, 158] on input "Hình thức thanh toán" at bounding box center [410, 163] width 58 height 10
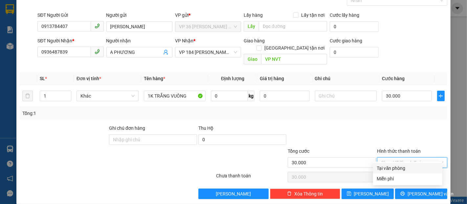
click at [408, 168] on div "Tại văn phòng" at bounding box center [407, 168] width 61 height 7
type input "0"
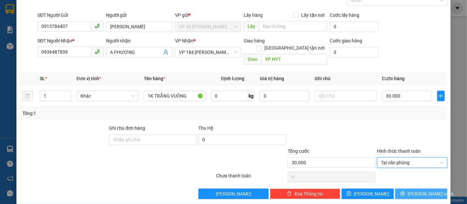
click at [418, 190] on span "[PERSON_NAME] và In" at bounding box center [431, 193] width 46 height 7
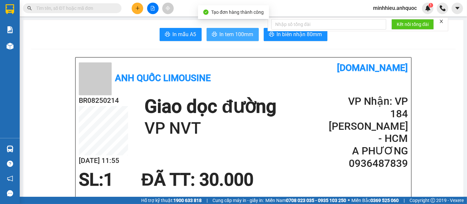
drag, startPoint x: 235, startPoint y: 27, endPoint x: 234, endPoint y: 33, distance: 5.6
click at [234, 33] on span "In tem 100mm" at bounding box center [237, 34] width 34 height 8
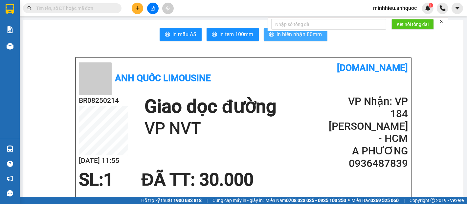
click at [271, 37] on span "printer" at bounding box center [271, 35] width 5 height 6
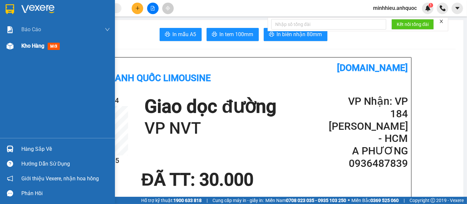
click at [24, 45] on span "Kho hàng" at bounding box center [32, 46] width 23 height 6
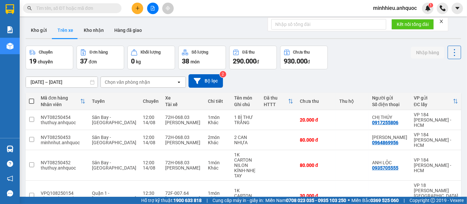
drag, startPoint x: 36, startPoint y: 32, endPoint x: 22, endPoint y: 48, distance: 21.5
click at [35, 32] on button "Kho gửi" at bounding box center [39, 30] width 27 height 16
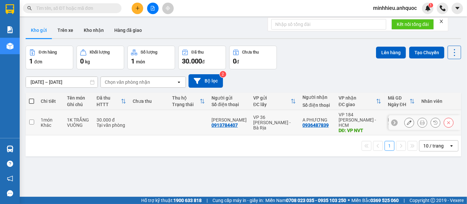
drag, startPoint x: 150, startPoint y: 124, endPoint x: 312, endPoint y: 93, distance: 165.3
click at [150, 125] on td at bounding box center [148, 122] width 39 height 25
checkbox input "true"
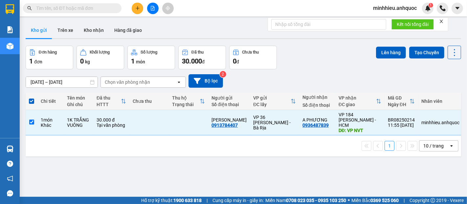
click at [381, 58] on div "Lên hàng Tạo Chuyến" at bounding box center [418, 52] width 85 height 13
click at [390, 58] on div "Lên hàng Tạo Chuyến" at bounding box center [418, 52] width 85 height 13
click at [381, 54] on button "Lên hàng" at bounding box center [391, 53] width 30 height 12
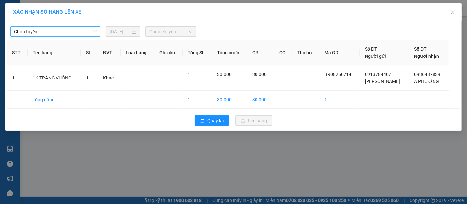
drag, startPoint x: 81, startPoint y: 32, endPoint x: 74, endPoint y: 33, distance: 6.6
click at [80, 32] on span "Chọn tuyến" at bounding box center [55, 32] width 82 height 10
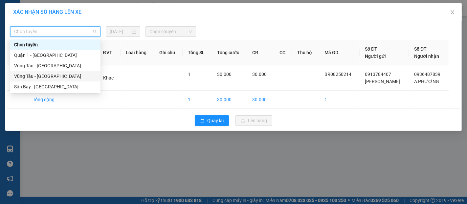
click at [56, 73] on div "Vũng Tàu - [GEOGRAPHIC_DATA]" at bounding box center [55, 76] width 82 height 7
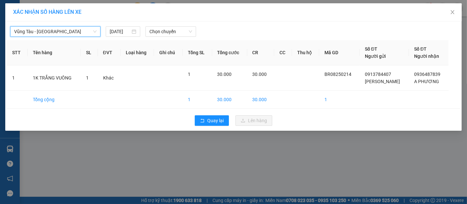
click at [155, 31] on span "Chọn chuyến" at bounding box center [170, 32] width 43 height 10
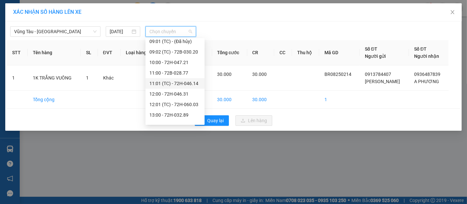
scroll to position [182, 0]
click at [172, 86] on div "12:01 (TC) - 72H-060.03" at bounding box center [174, 82] width 51 height 7
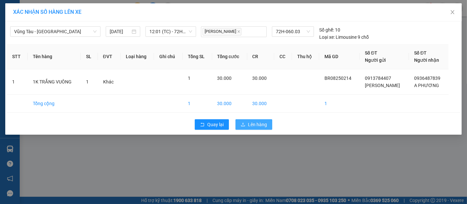
click at [257, 125] on span "Lên hàng" at bounding box center [257, 124] width 19 height 7
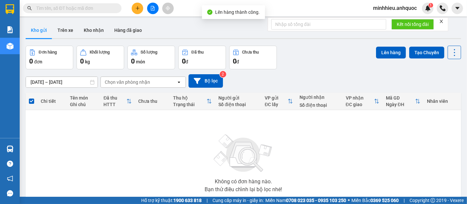
click at [60, 33] on button "Trên xe" at bounding box center [65, 30] width 26 height 16
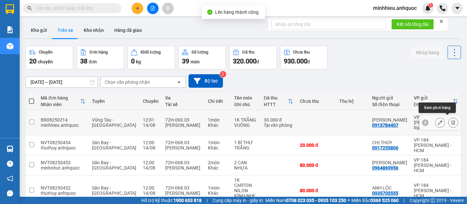
click at [449, 121] on button at bounding box center [453, 122] width 9 height 11
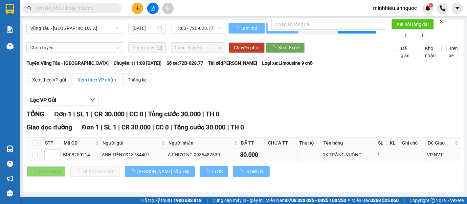
scroll to position [5, 0]
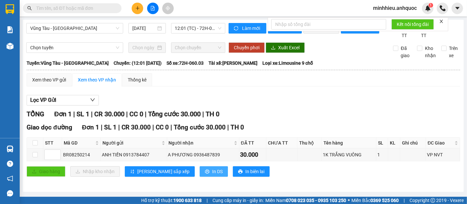
click at [212, 174] on span "In DS" at bounding box center [217, 171] width 11 height 7
